Goal: Navigation & Orientation: Find specific page/section

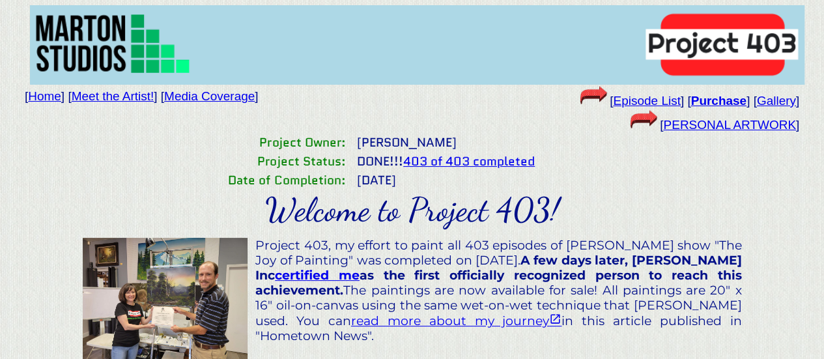
click at [143, 94] on link "Meet the Artist!" at bounding box center [113, 96] width 83 height 14
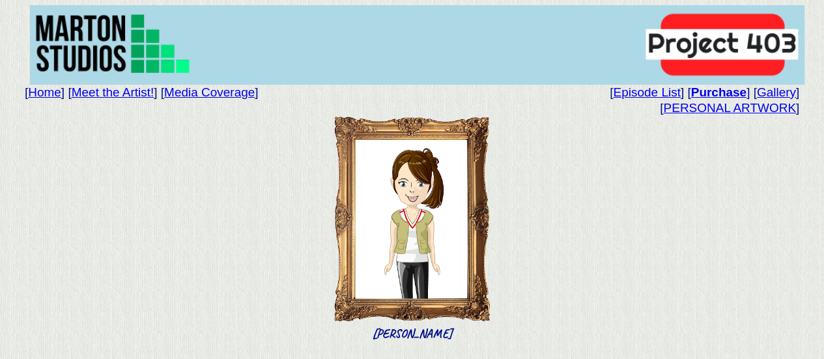
click at [225, 94] on link "Media Coverage" at bounding box center [209, 92] width 90 height 14
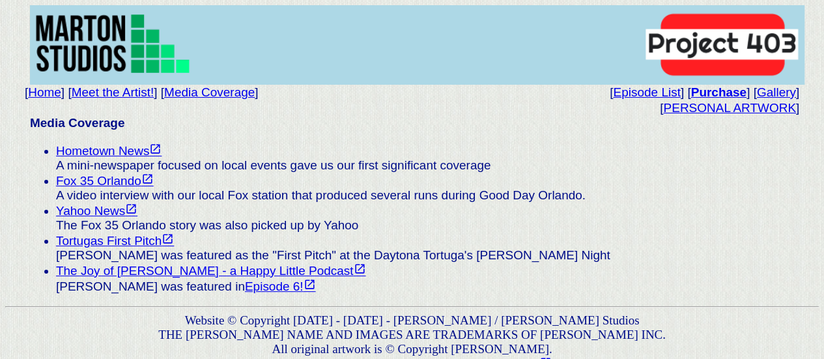
click at [35, 89] on link "Home" at bounding box center [44, 92] width 33 height 14
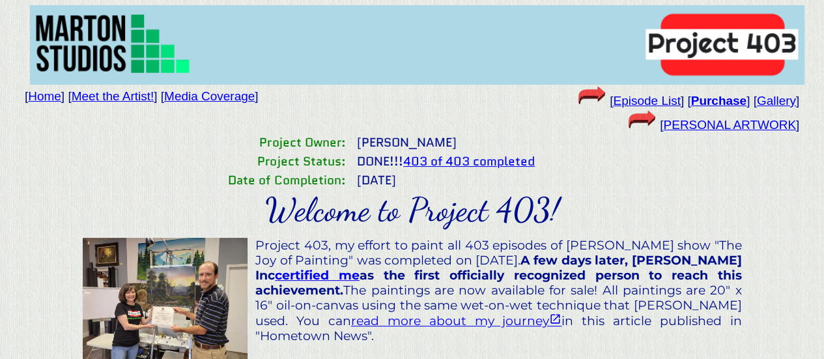
click at [724, 126] on link "PERSONAL ARTWORK" at bounding box center [729, 125] width 132 height 14
